Goal: Understand process/instructions

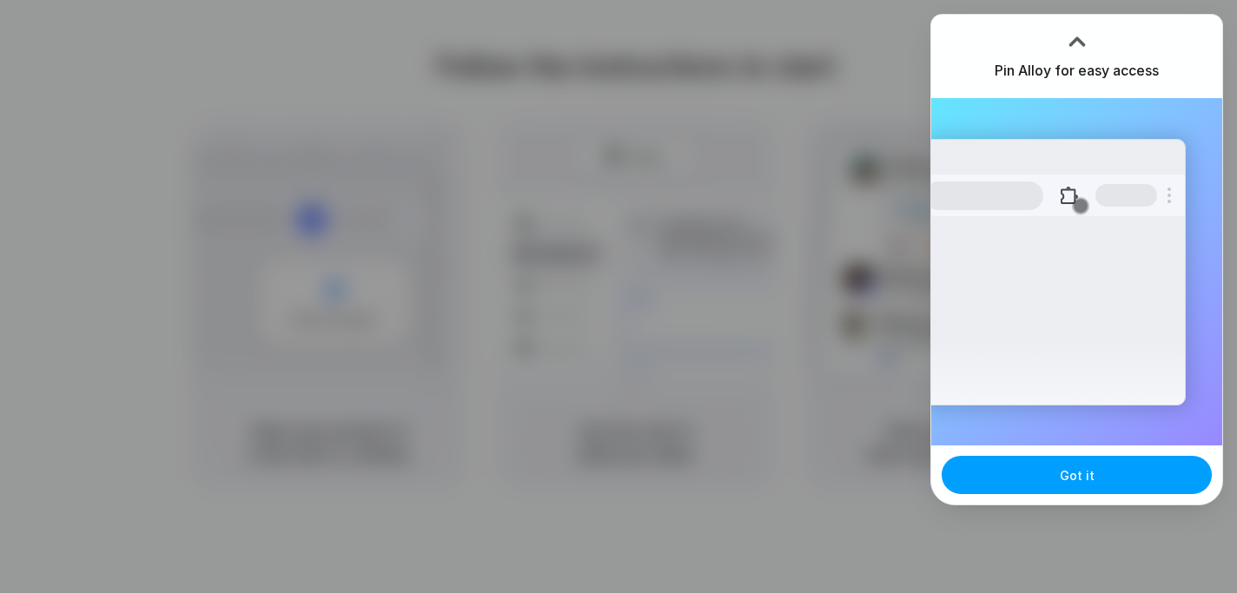
click at [1082, 464] on button "Got it" at bounding box center [1076, 475] width 270 height 38
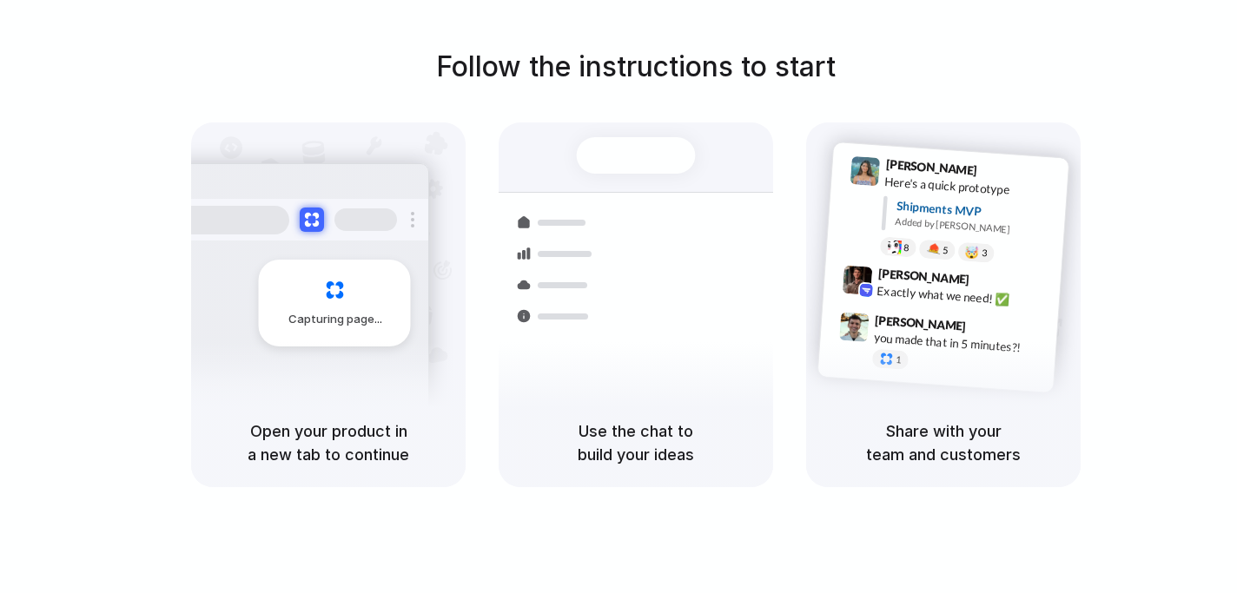
click at [1065, 76] on div "Follow the instructions to start Capturing page Open your product in a new tab …" at bounding box center [635, 266] width 1237 height 441
